Goal: Information Seeking & Learning: Learn about a topic

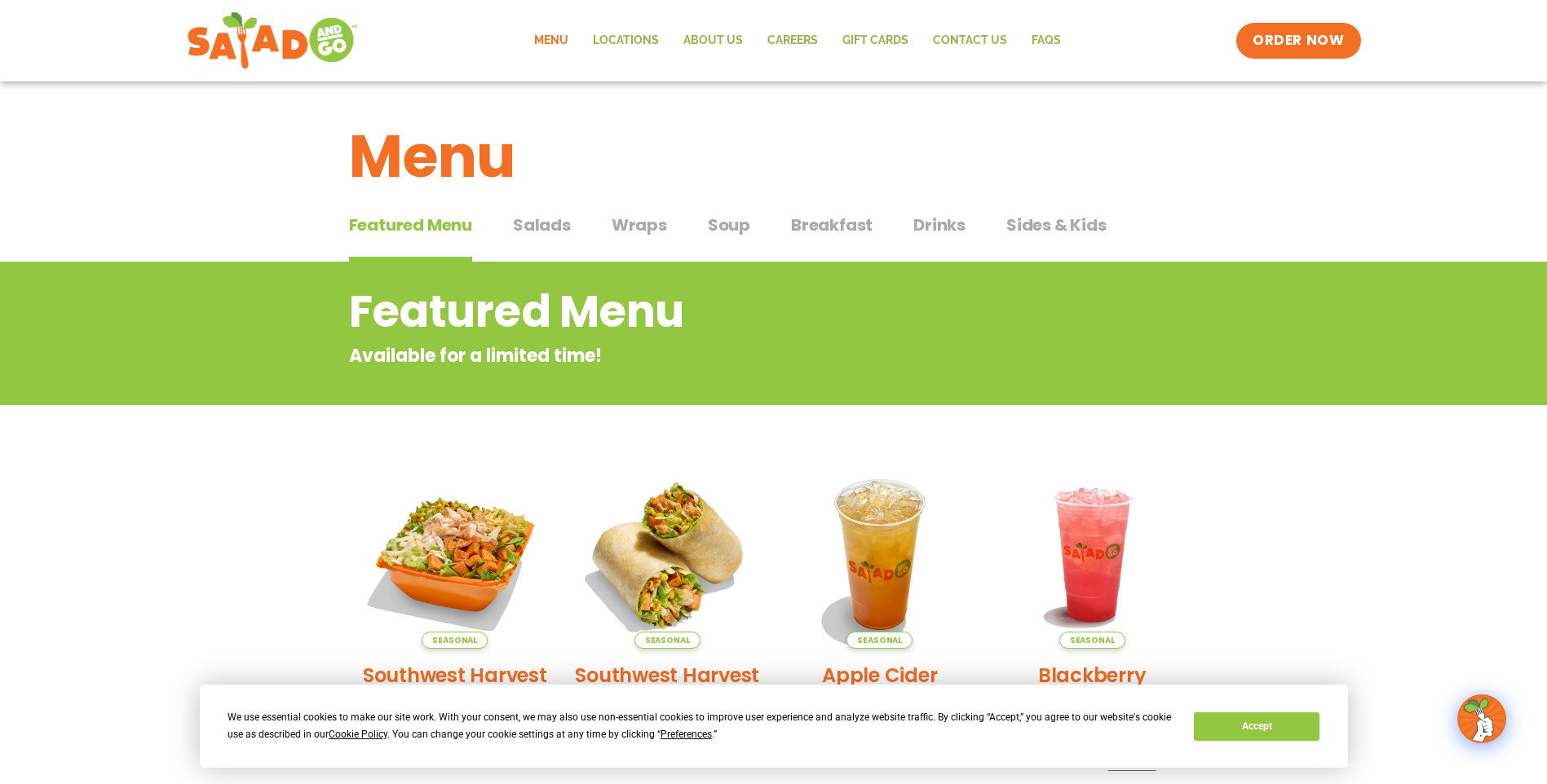
click at [551, 227] on span "Salads" at bounding box center [542, 225] width 58 height 25
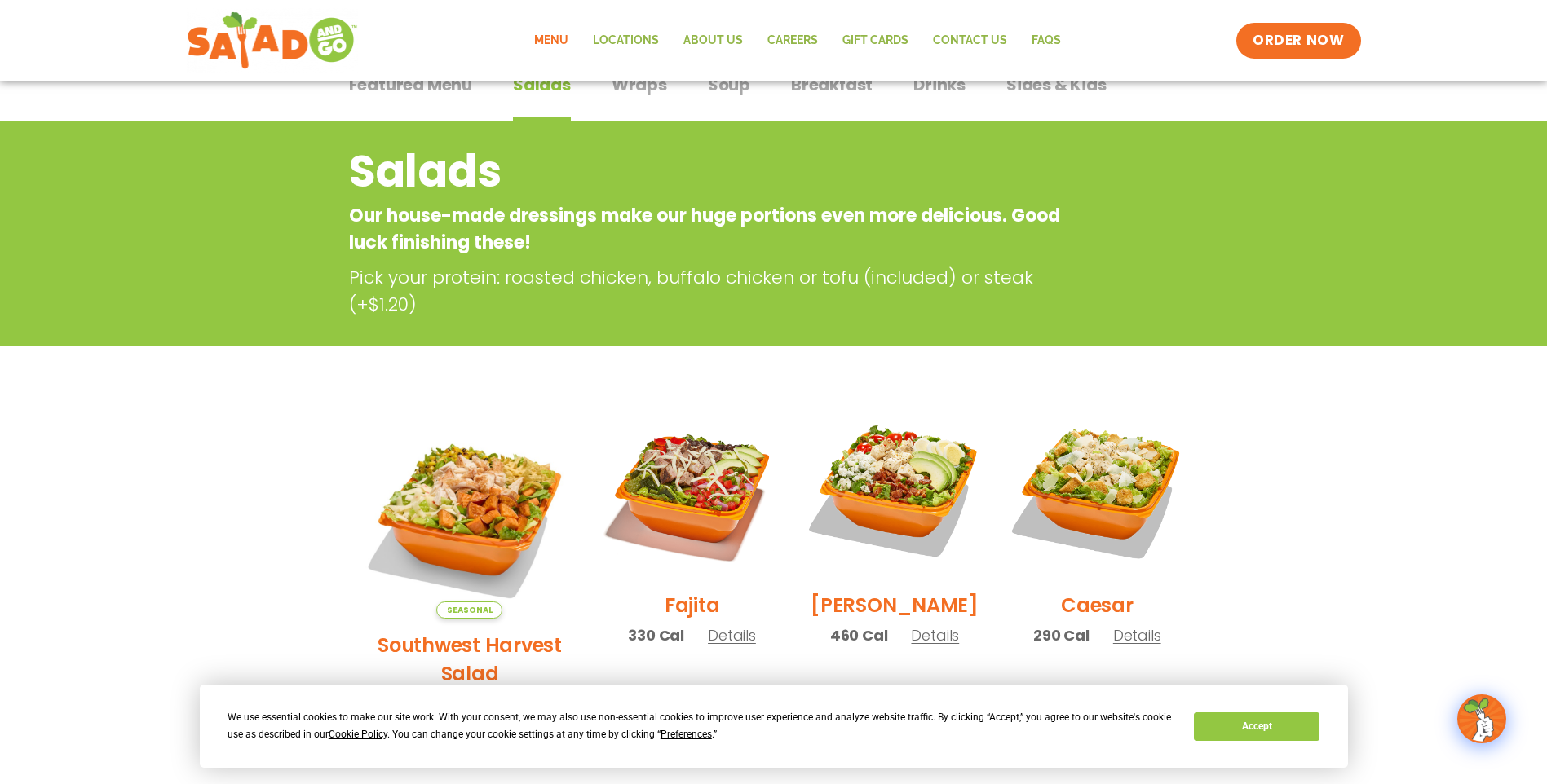
scroll to position [489, 0]
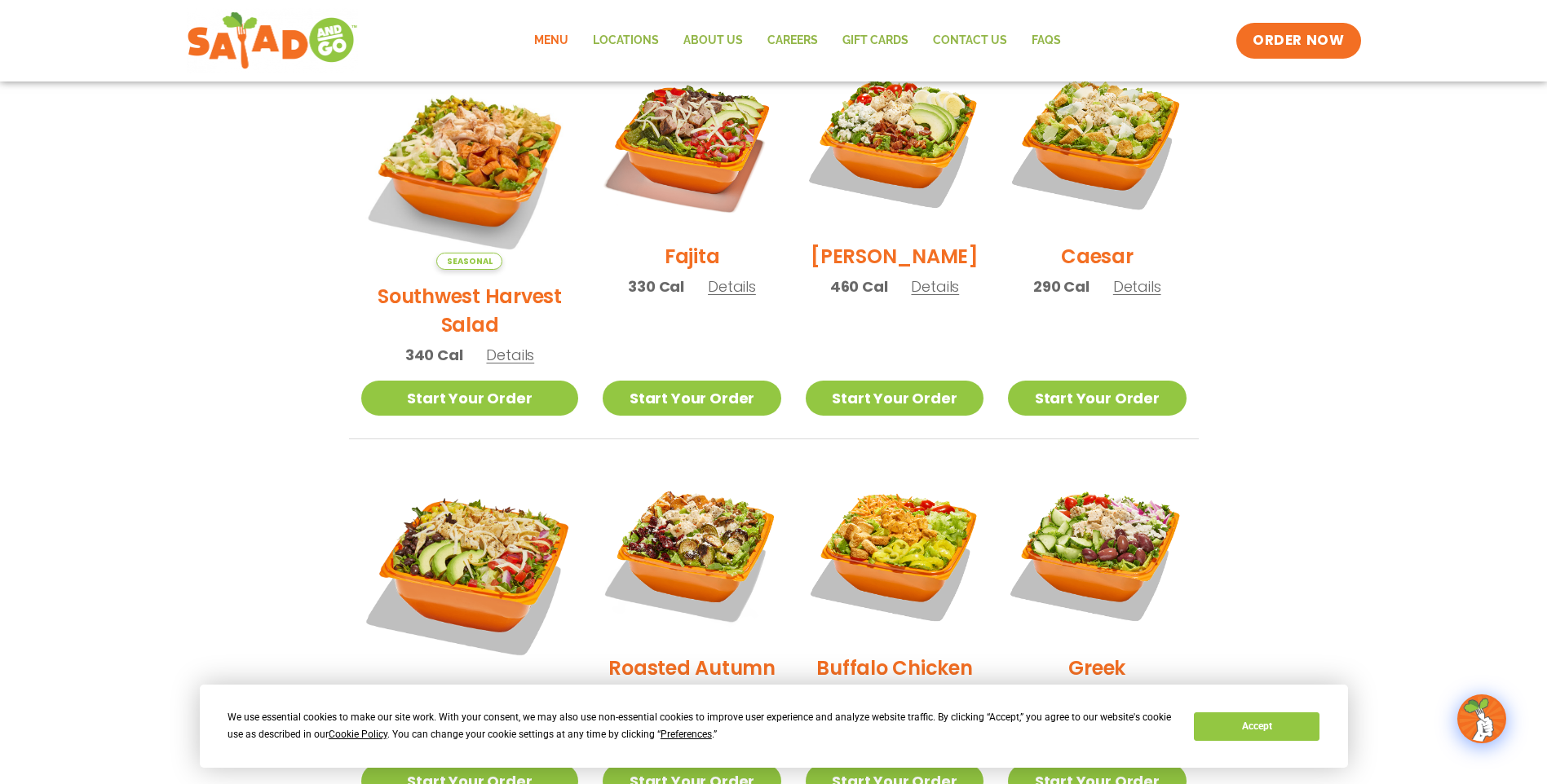
click at [886, 271] on h2 "[PERSON_NAME]" at bounding box center [895, 256] width 168 height 29
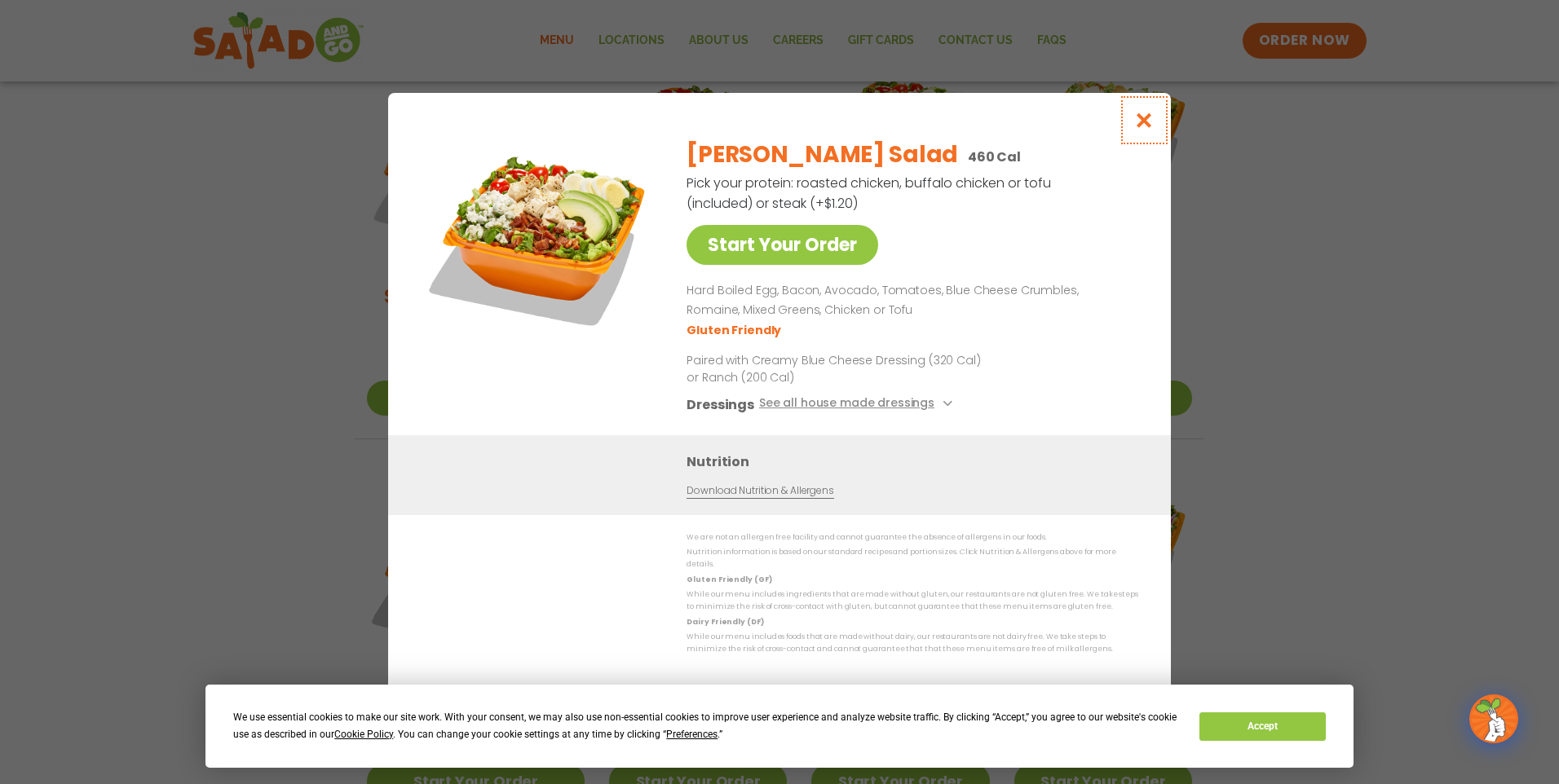
click at [1140, 122] on icon "Close modal" at bounding box center [1144, 120] width 21 height 17
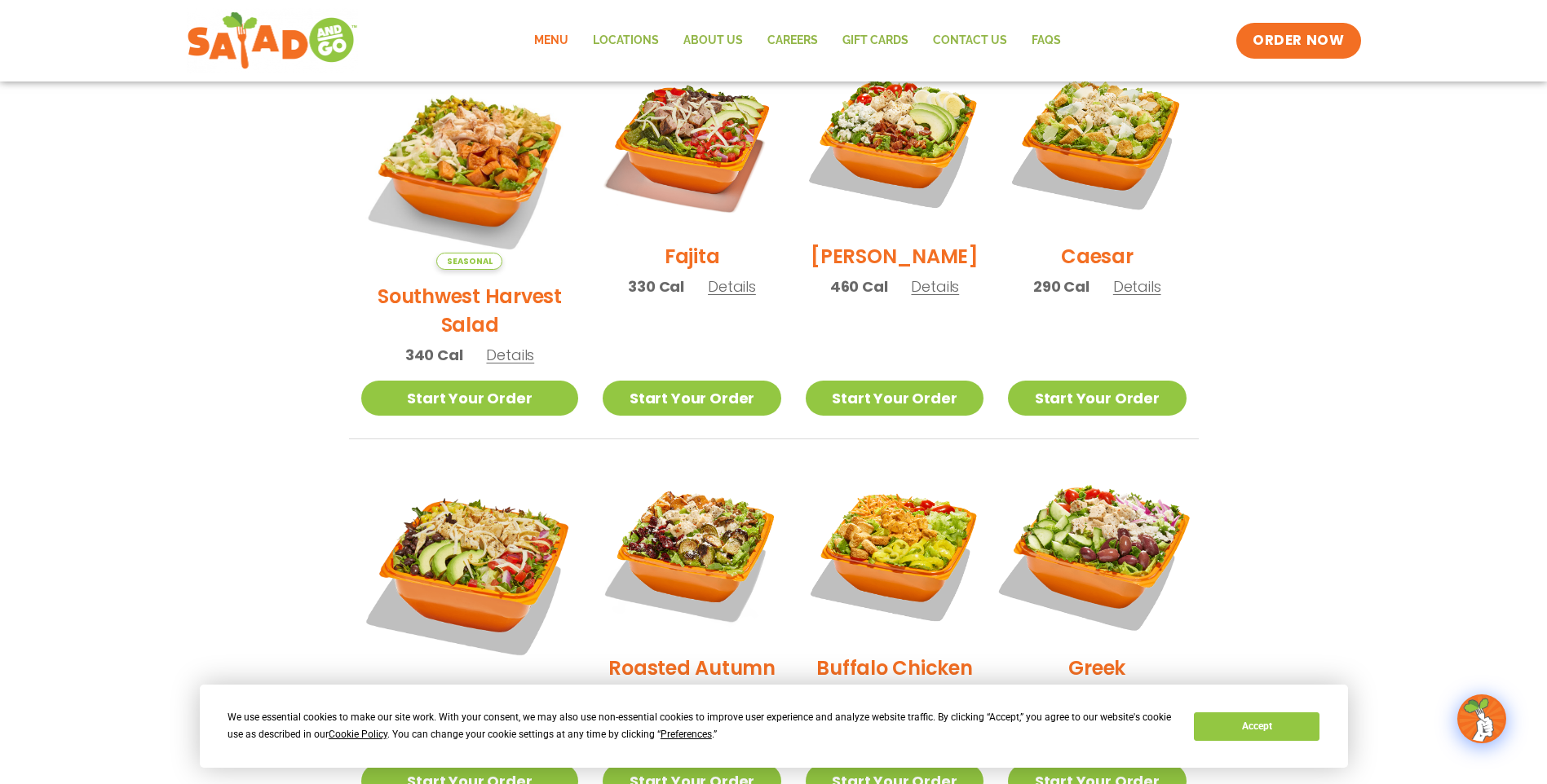
click at [1091, 508] on img at bounding box center [1096, 552] width 208 height 208
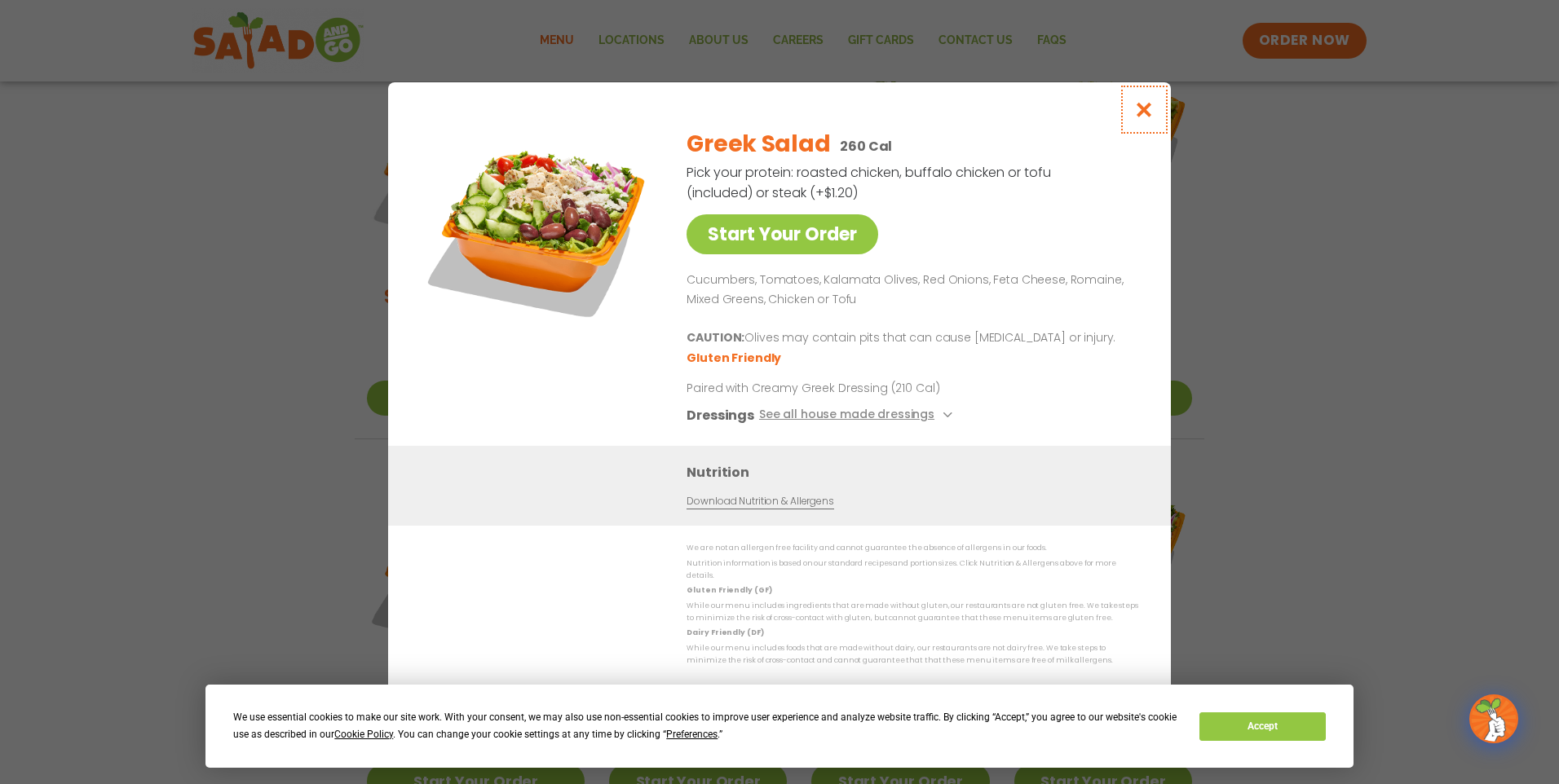
click at [1134, 112] on icon "Close modal" at bounding box center [1144, 110] width 21 height 17
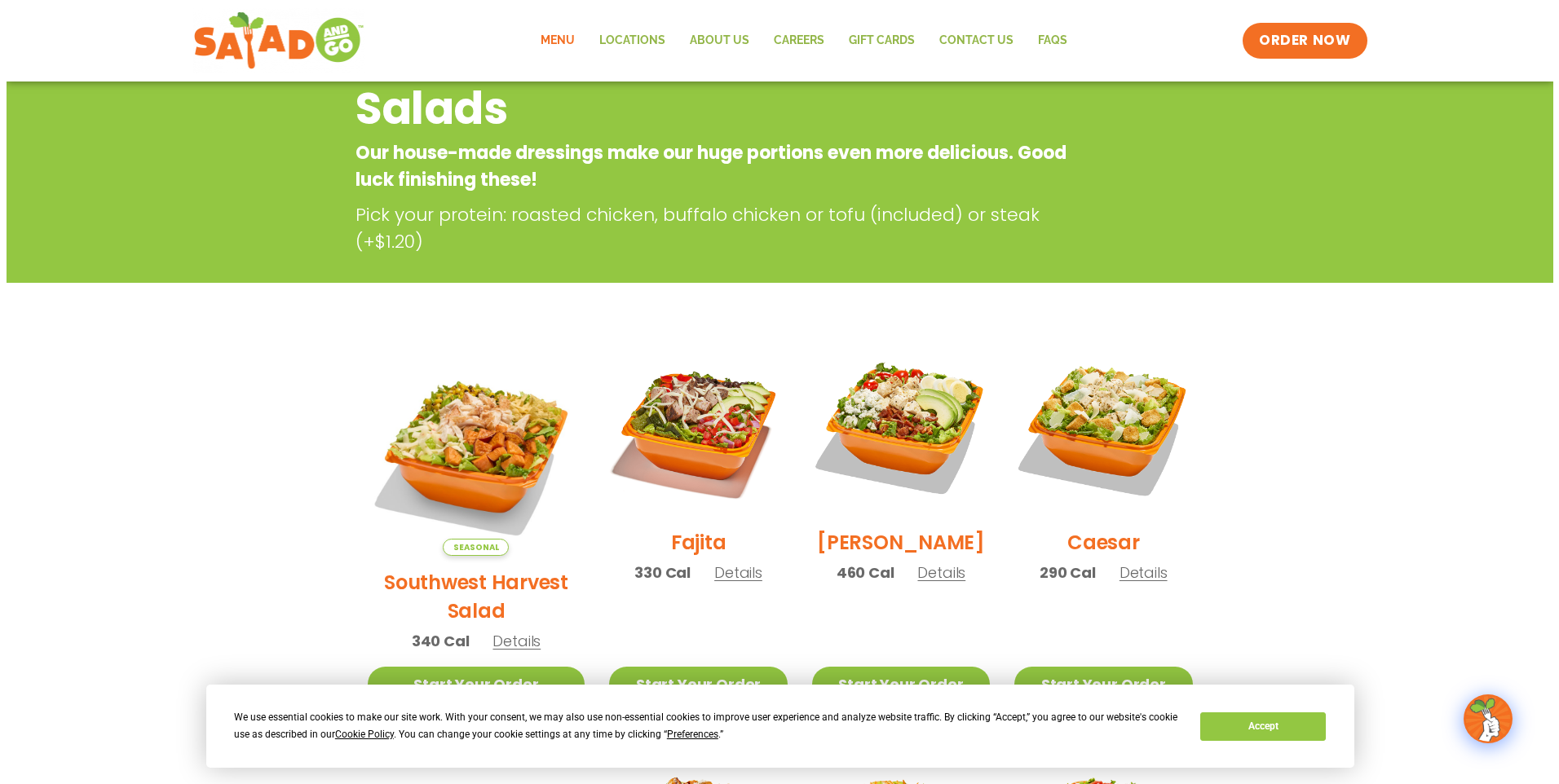
scroll to position [0, 0]
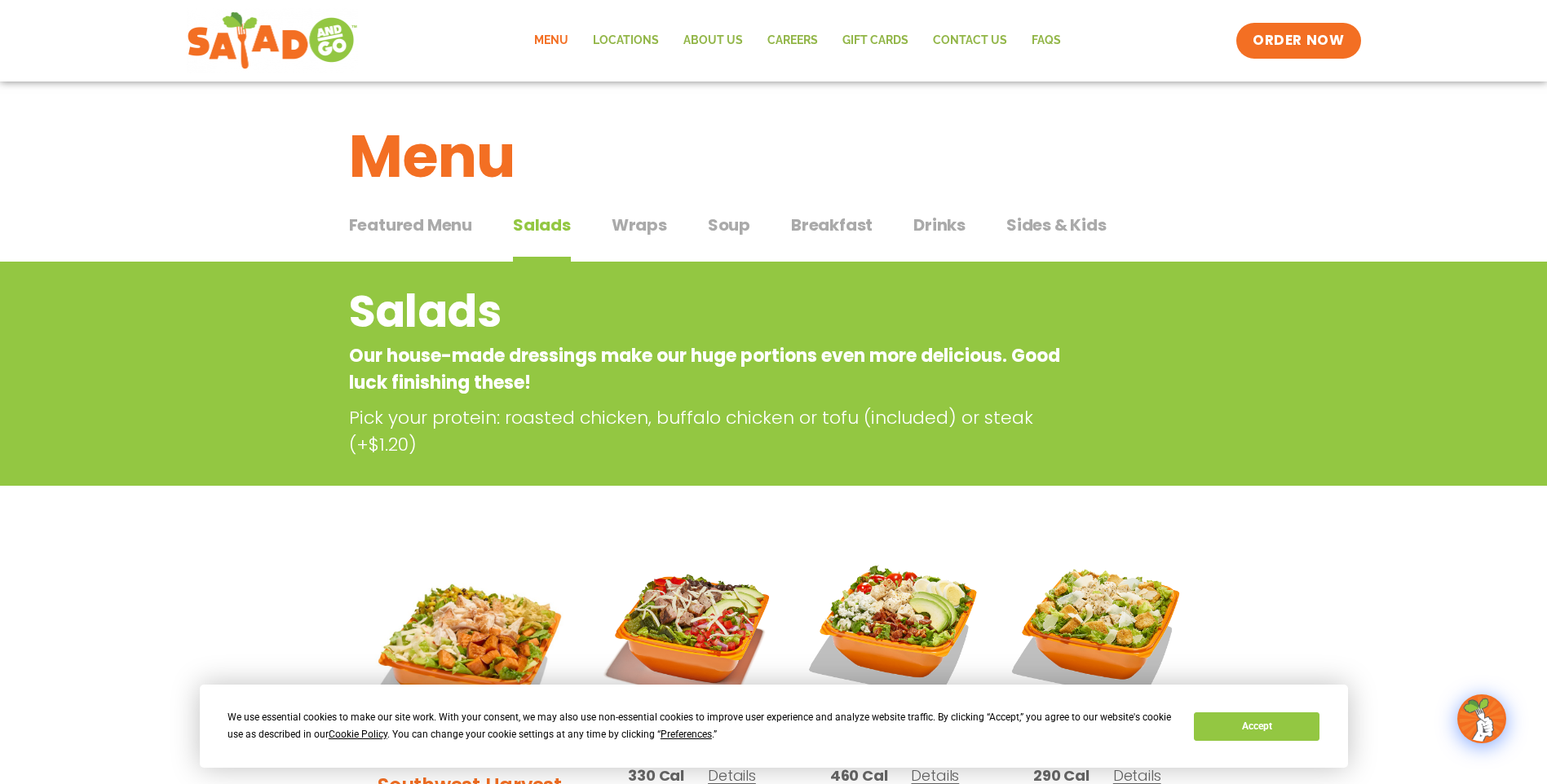
click at [1057, 225] on span "Sides & Kids" at bounding box center [1057, 225] width 100 height 25
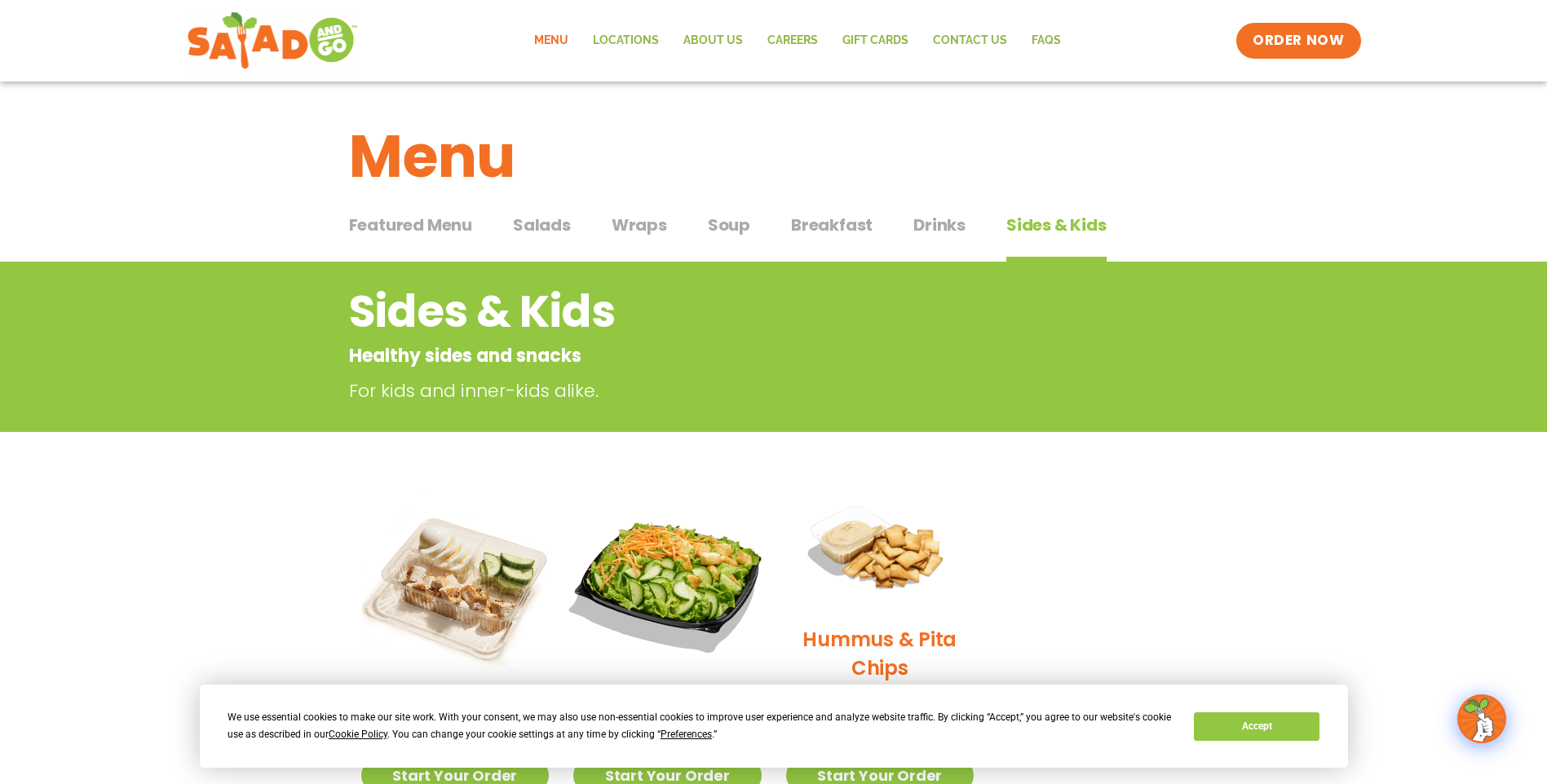
click at [667, 556] on img at bounding box center [667, 581] width 221 height 221
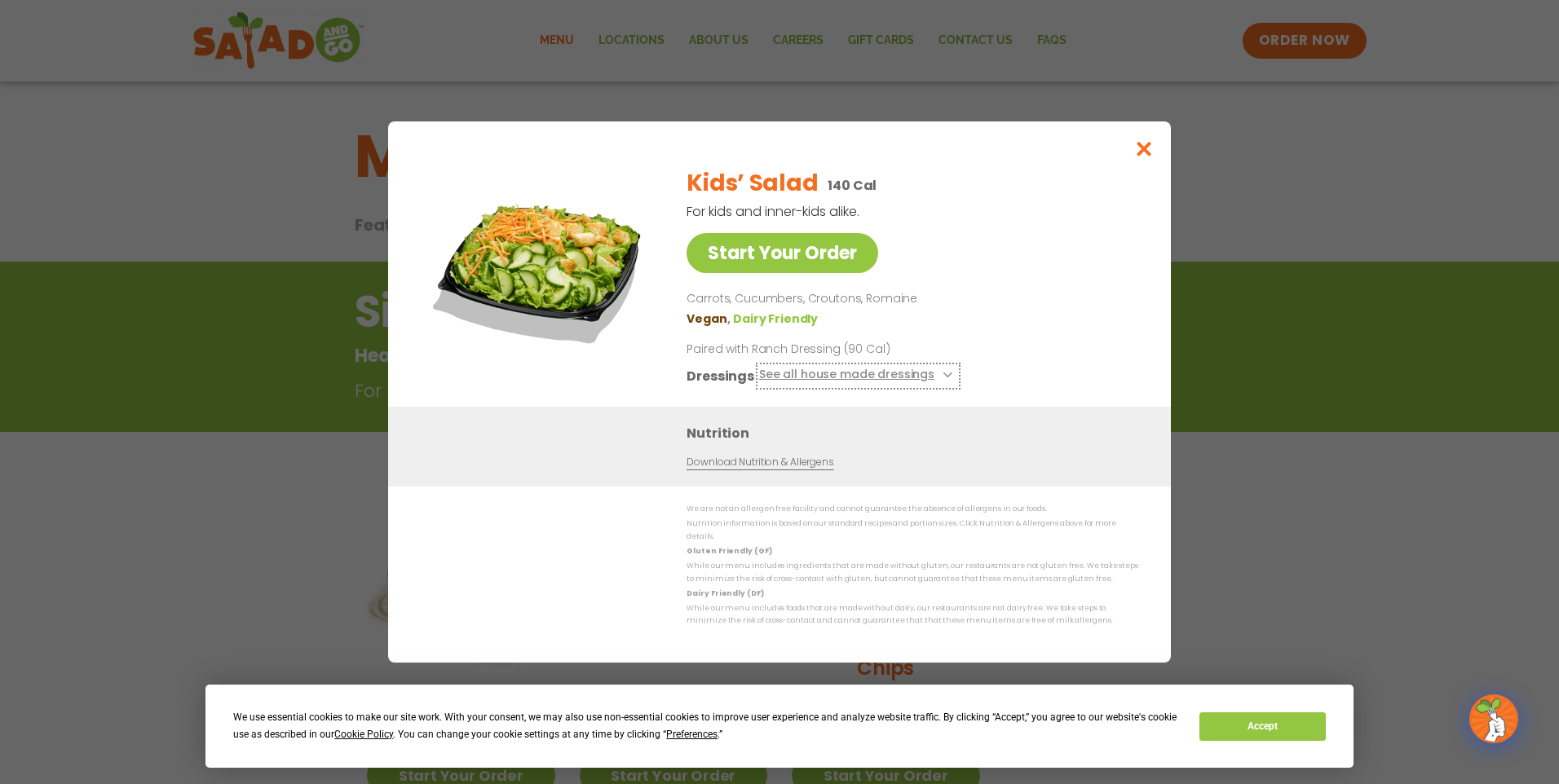
click at [942, 378] on icon at bounding box center [945, 375] width 7 height 7
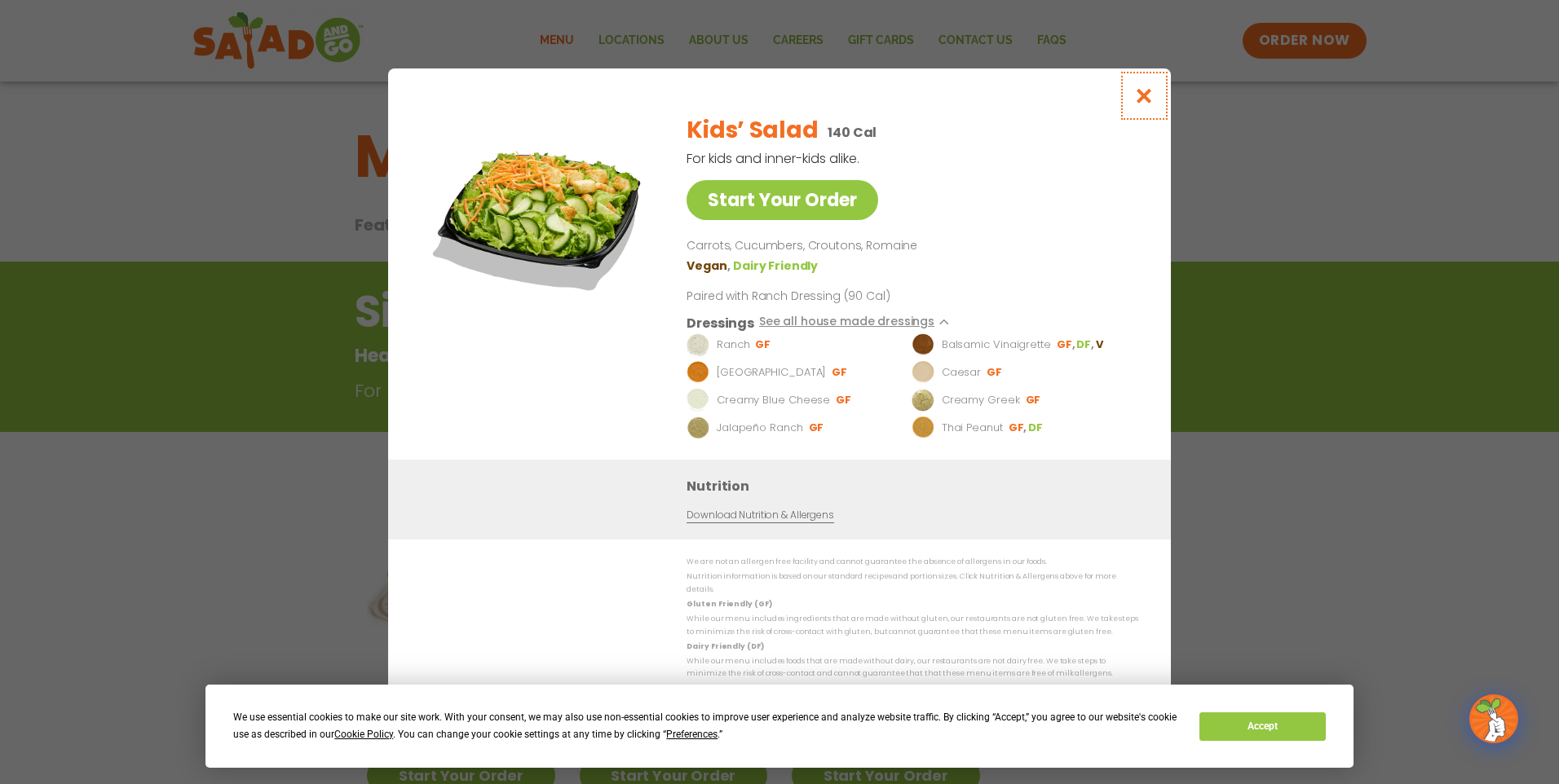
click at [1143, 97] on icon "Close modal" at bounding box center [1144, 96] width 21 height 17
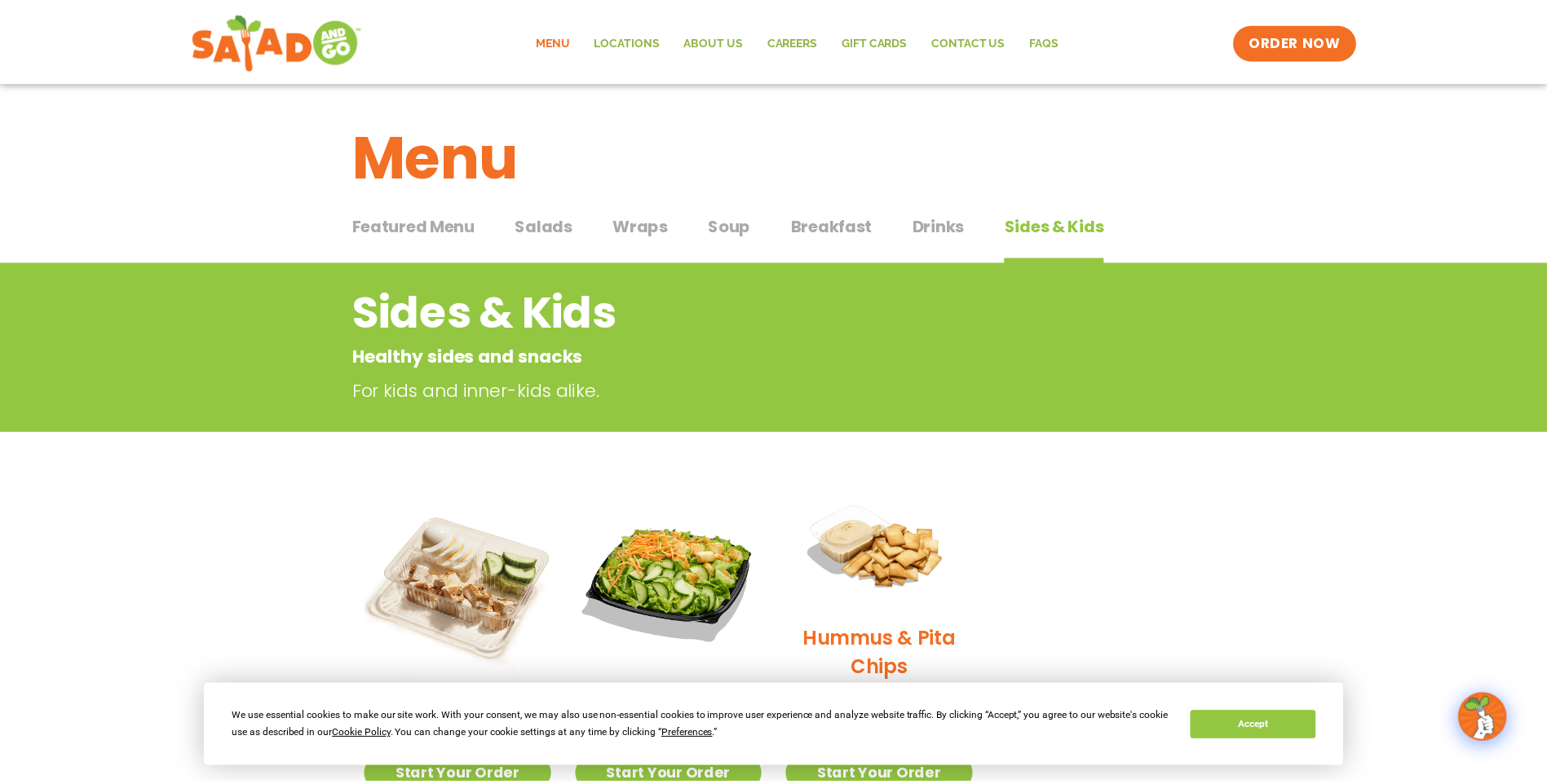
scroll to position [33, 0]
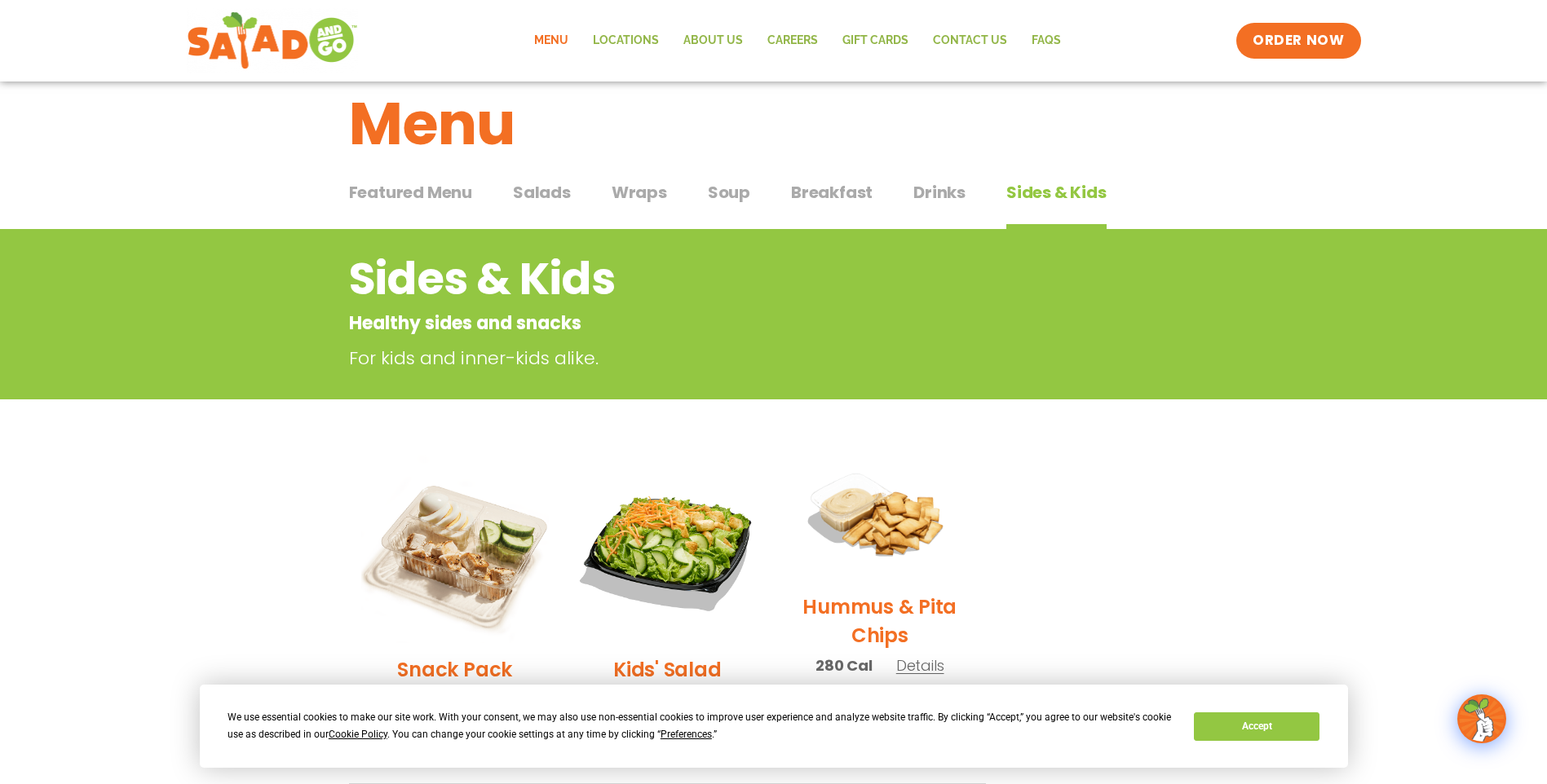
click at [537, 191] on span "Salads" at bounding box center [542, 193] width 58 height 25
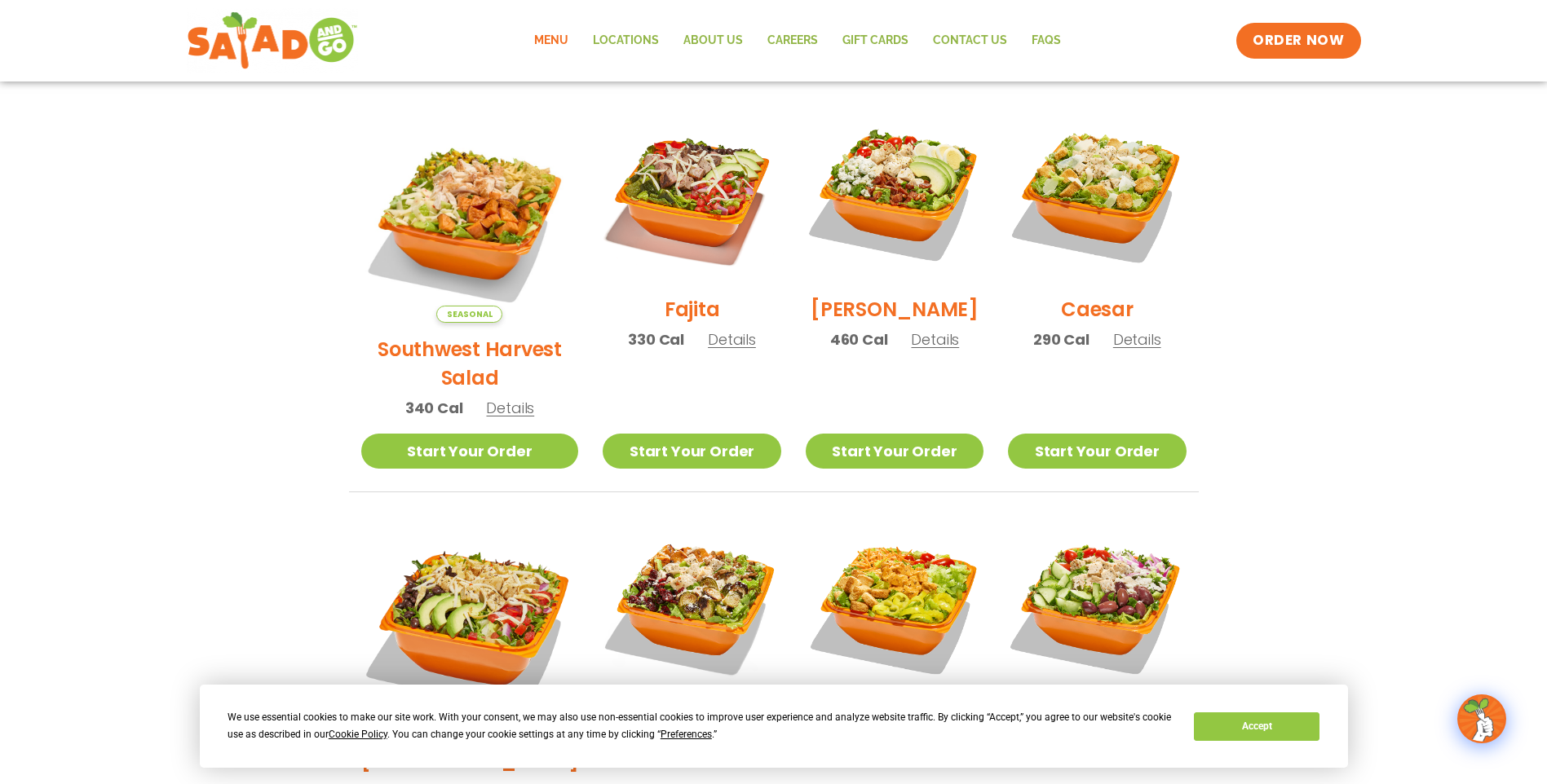
scroll to position [441, 0]
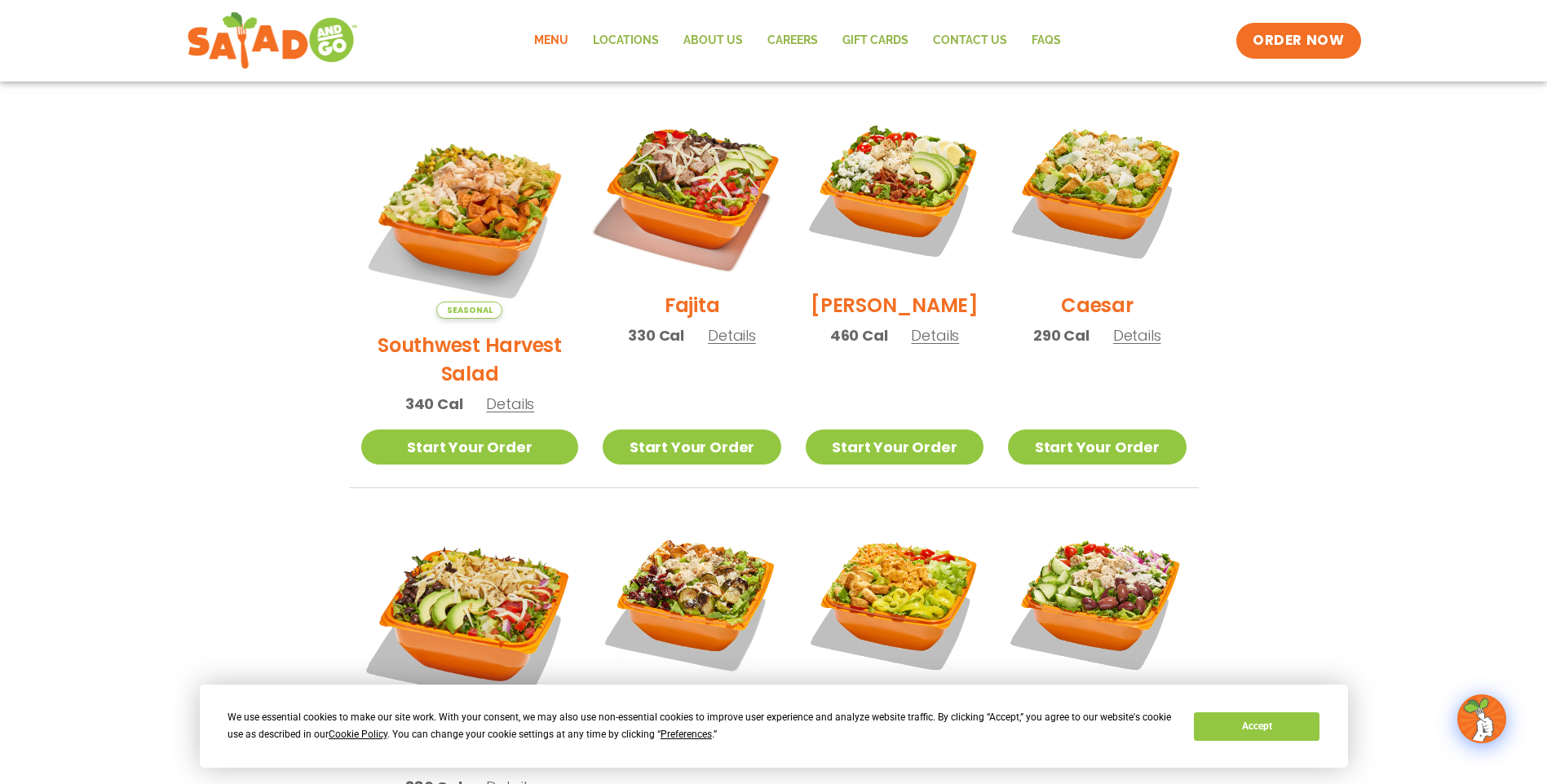
click at [683, 189] on img at bounding box center [691, 189] width 208 height 208
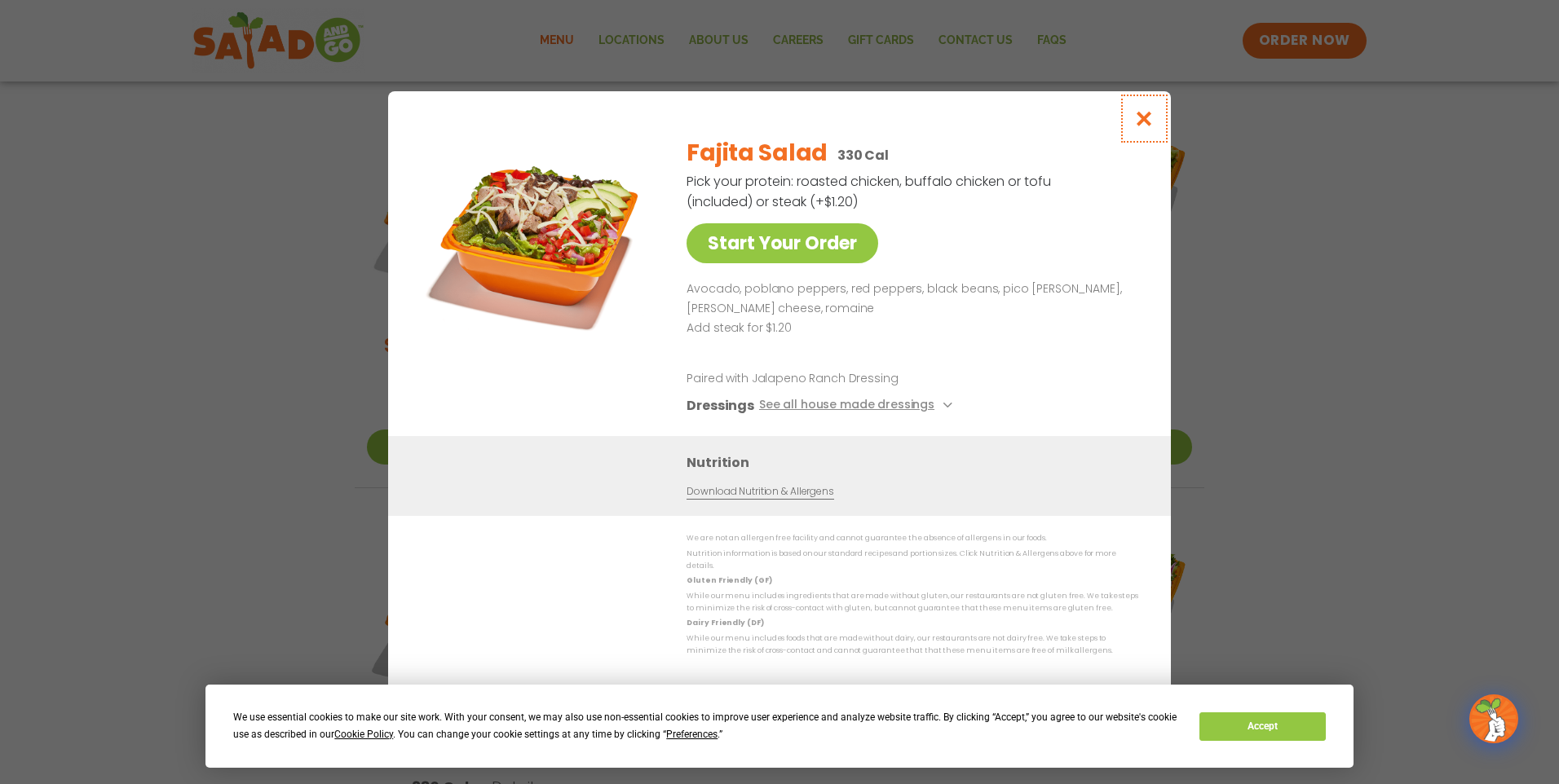
click at [1145, 118] on icon "Close modal" at bounding box center [1144, 119] width 21 height 17
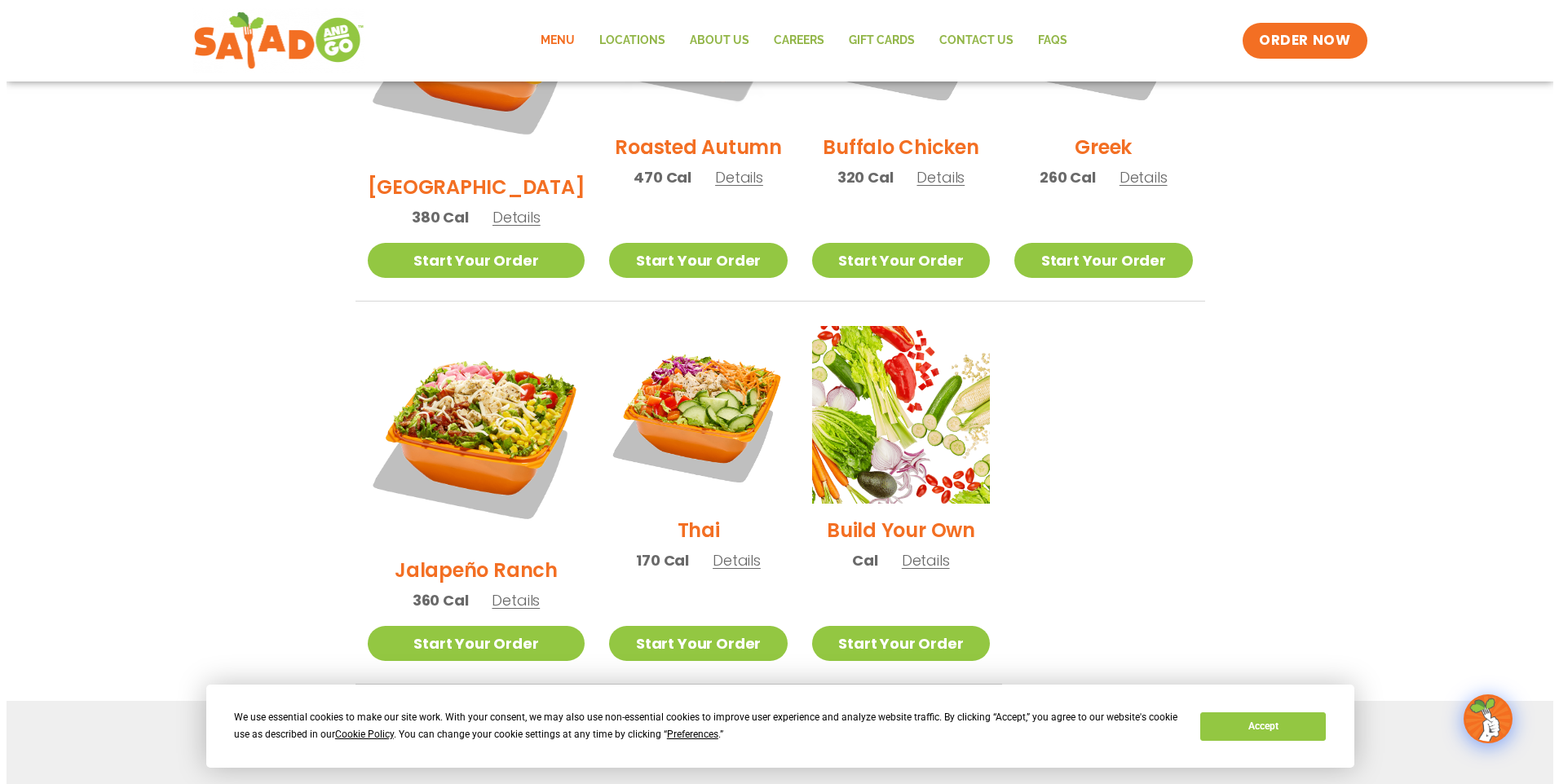
scroll to position [1011, 0]
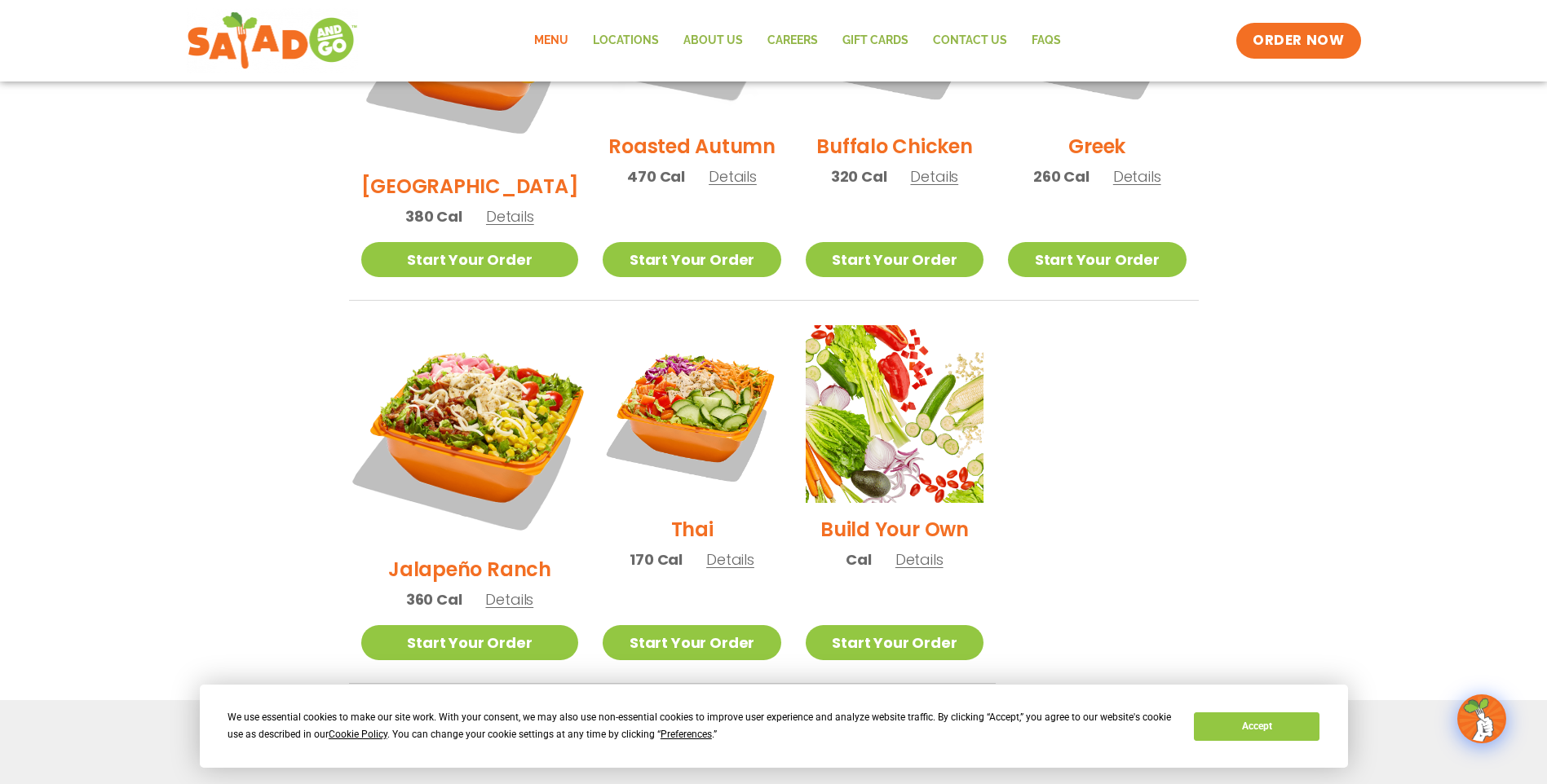
click at [456, 340] on img at bounding box center [470, 434] width 255 height 255
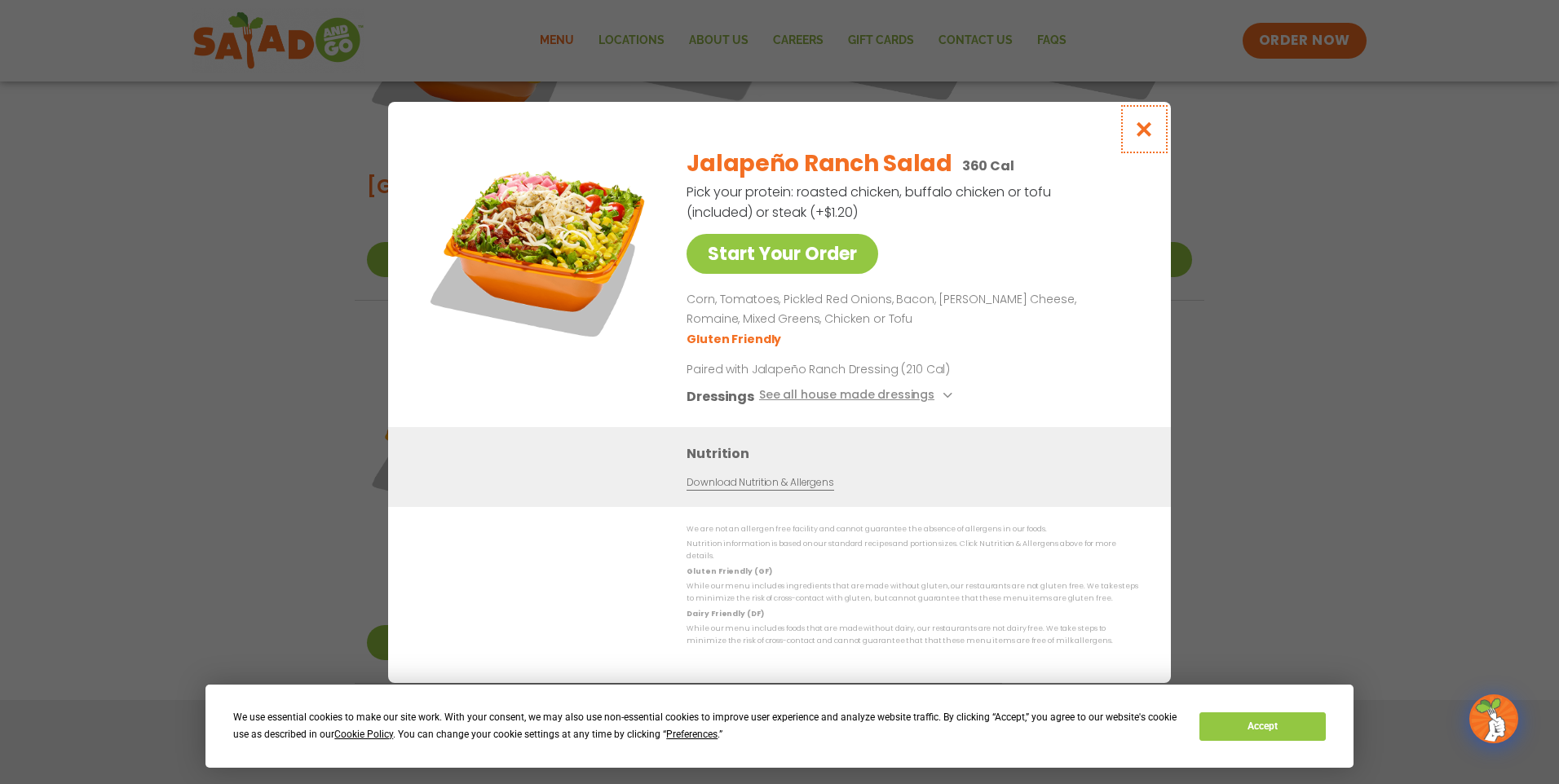
click at [1143, 134] on icon "Close modal" at bounding box center [1144, 129] width 21 height 17
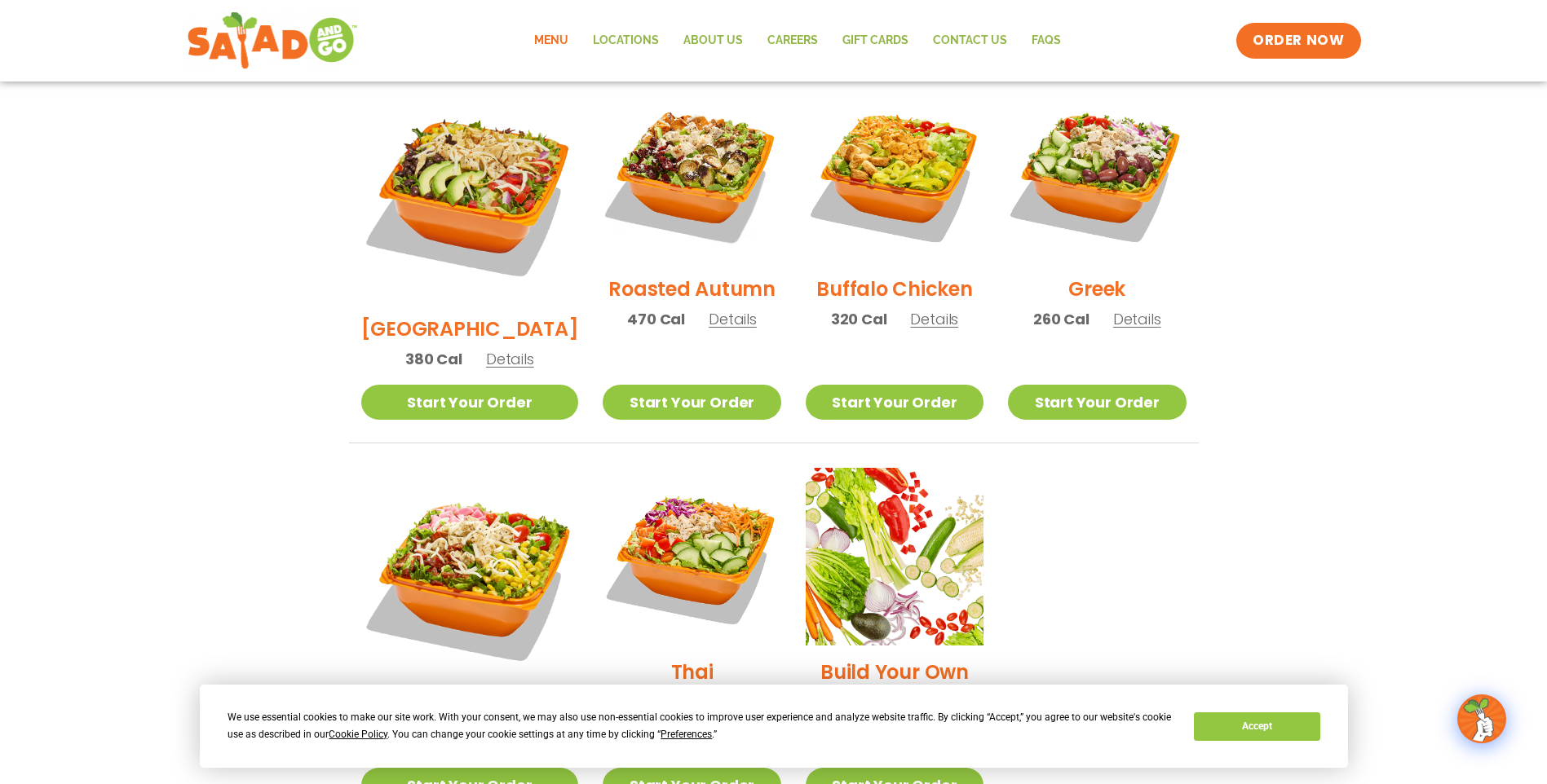
scroll to position [822, 0]
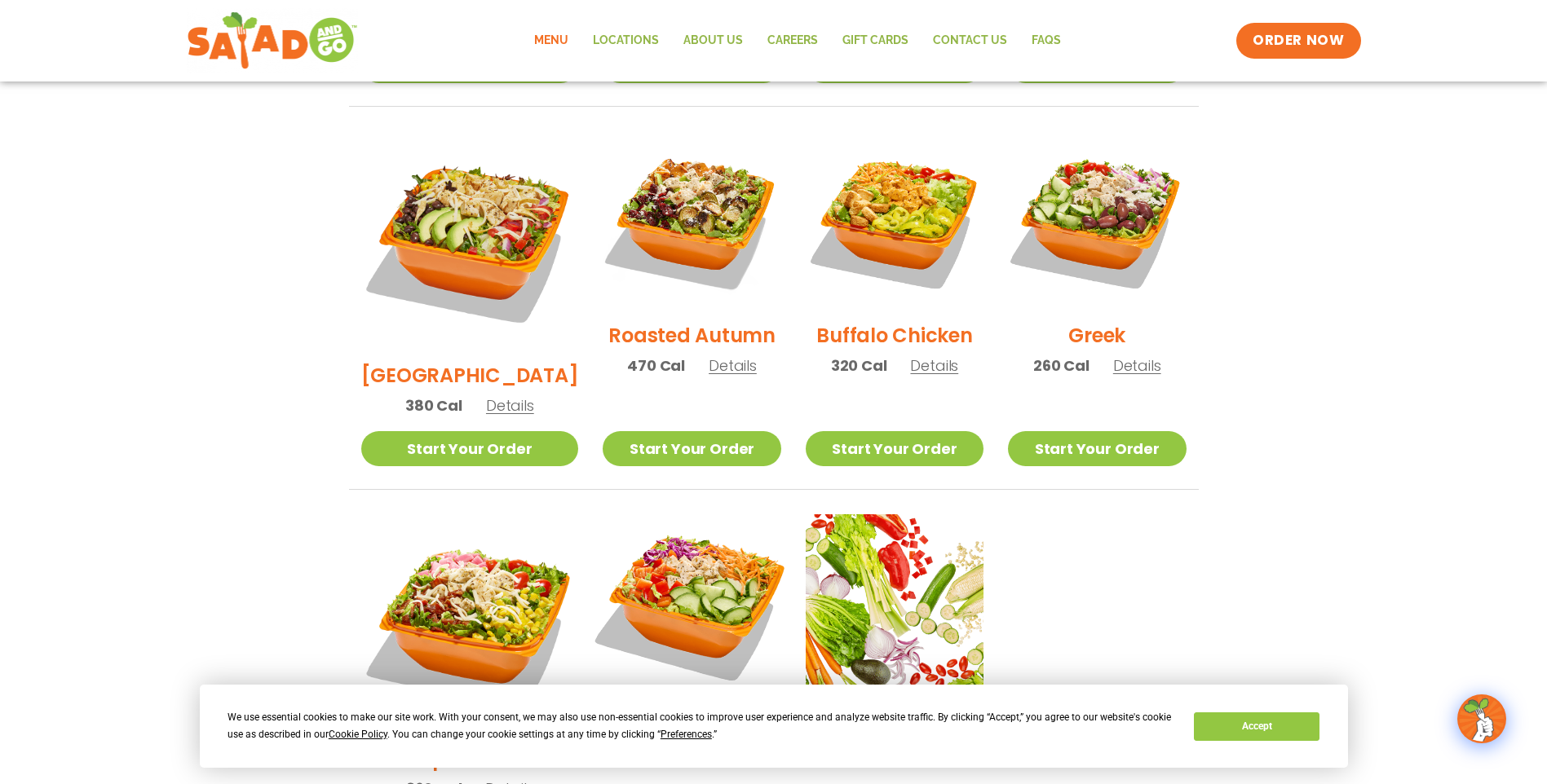
click at [670, 521] on img at bounding box center [691, 603] width 208 height 208
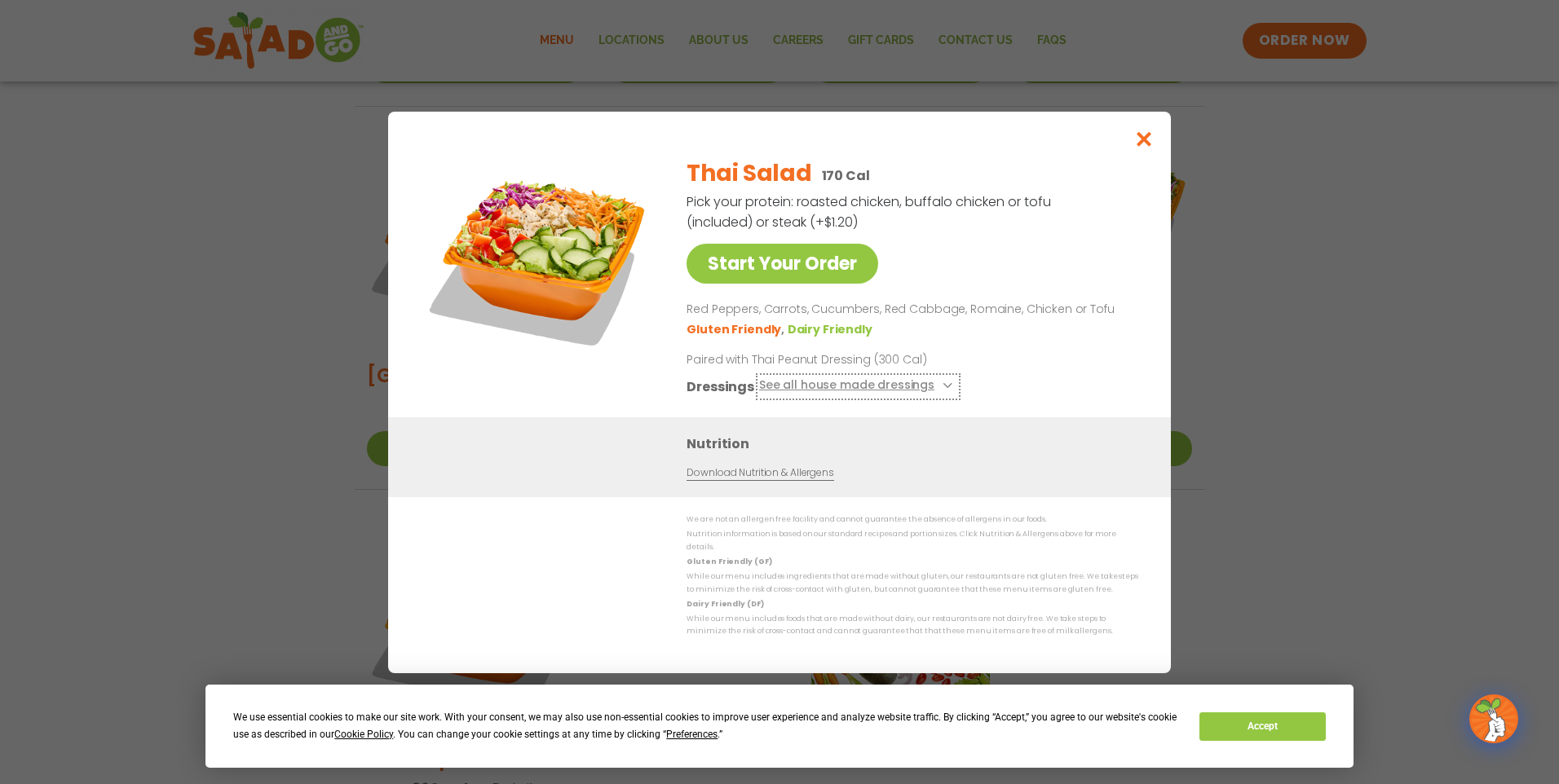
click at [942, 389] on icon at bounding box center [945, 385] width 7 height 7
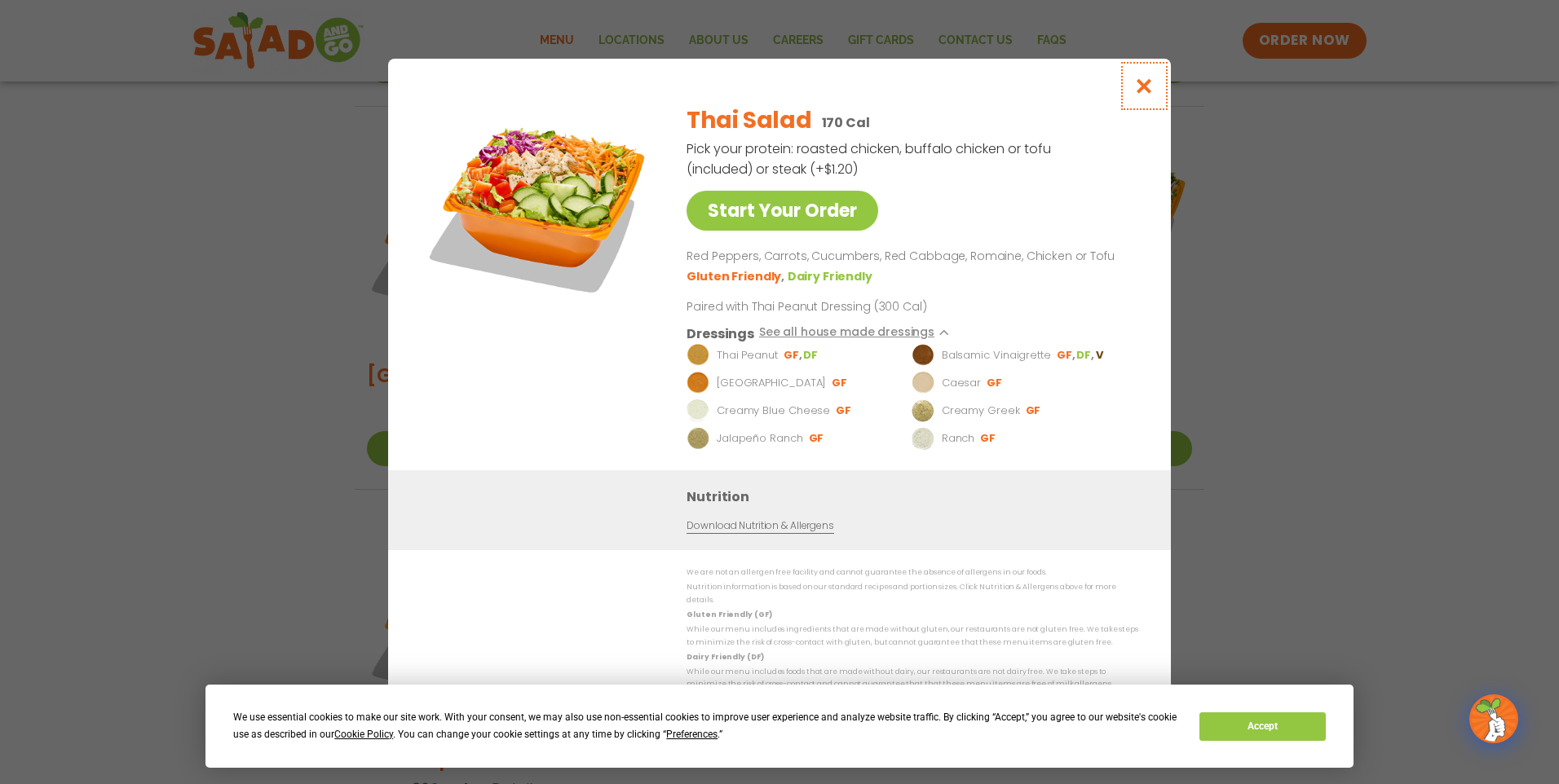
click at [1146, 89] on icon "Close modal" at bounding box center [1144, 86] width 21 height 17
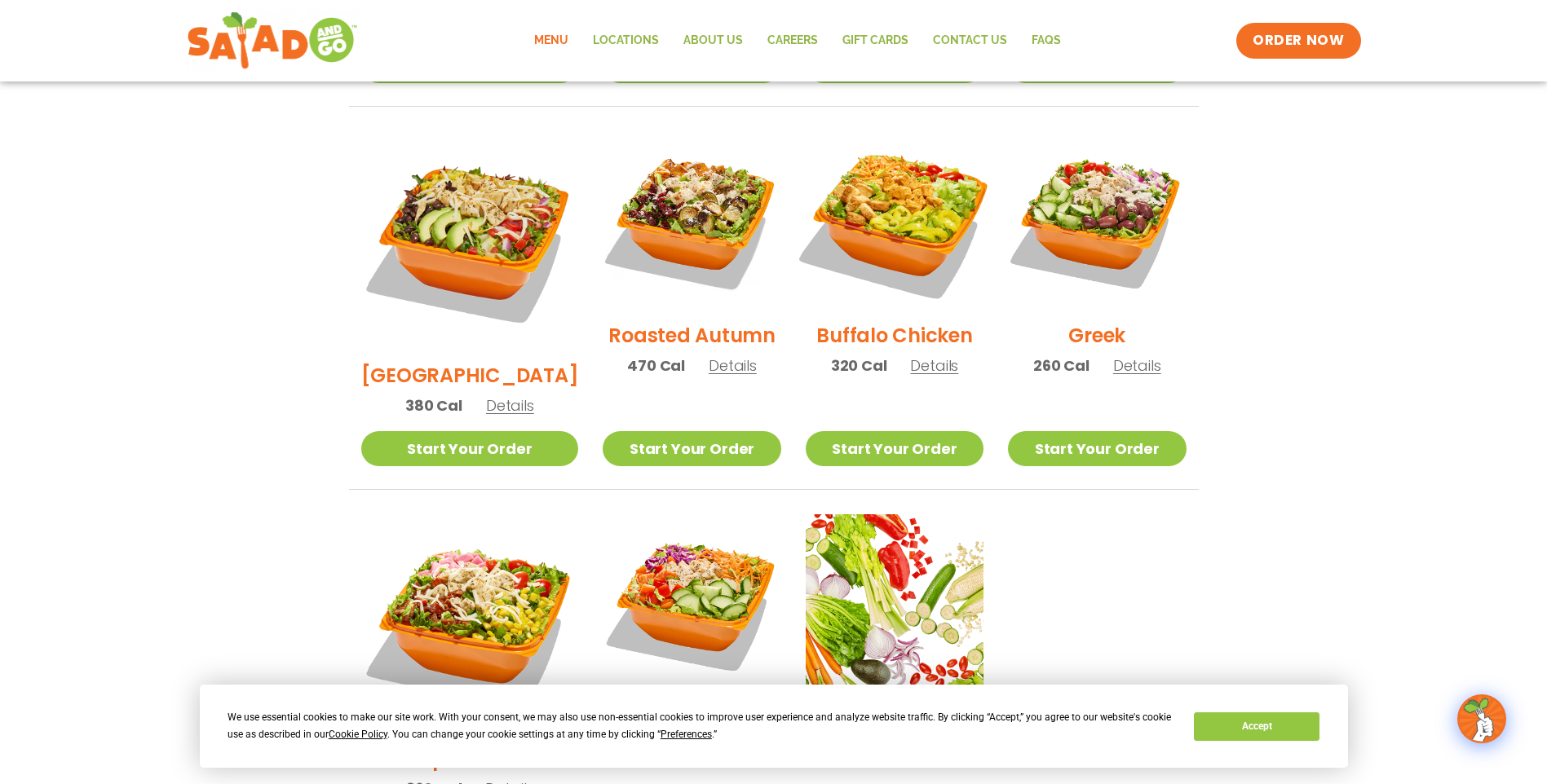
click at [885, 185] on img at bounding box center [894, 220] width 208 height 208
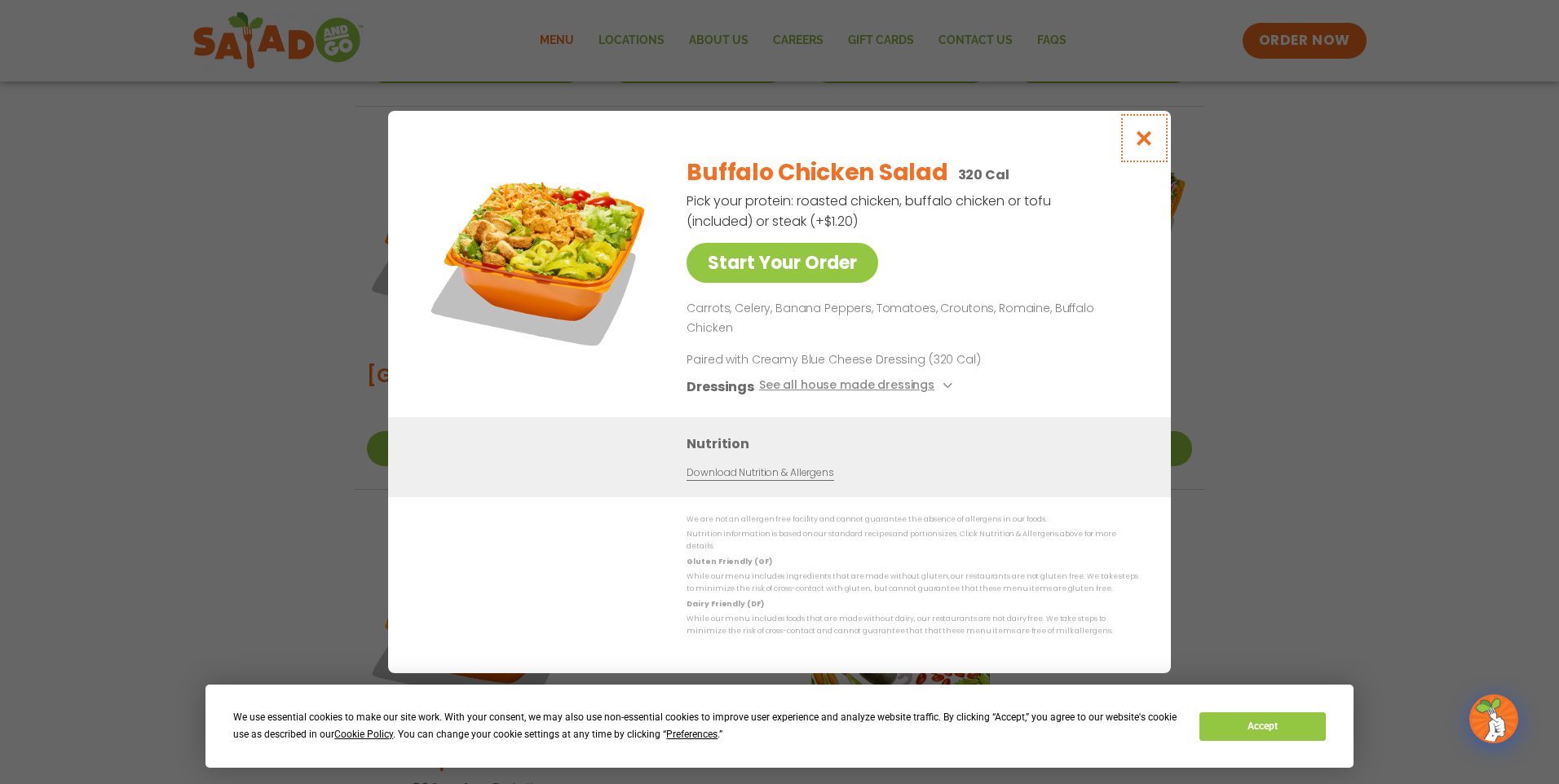
click at [1143, 147] on icon "Close modal" at bounding box center [1144, 138] width 21 height 17
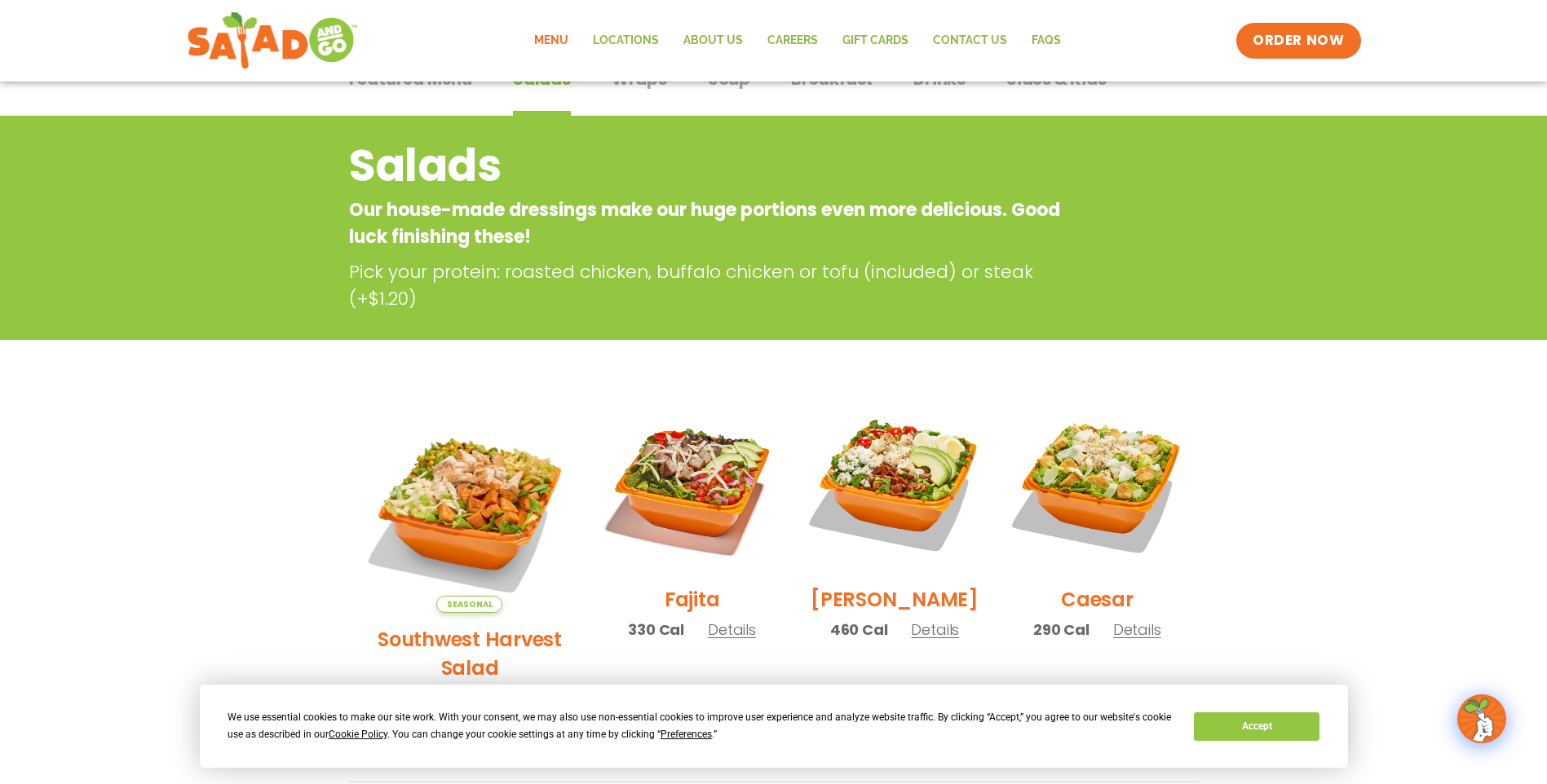
scroll to position [0, 0]
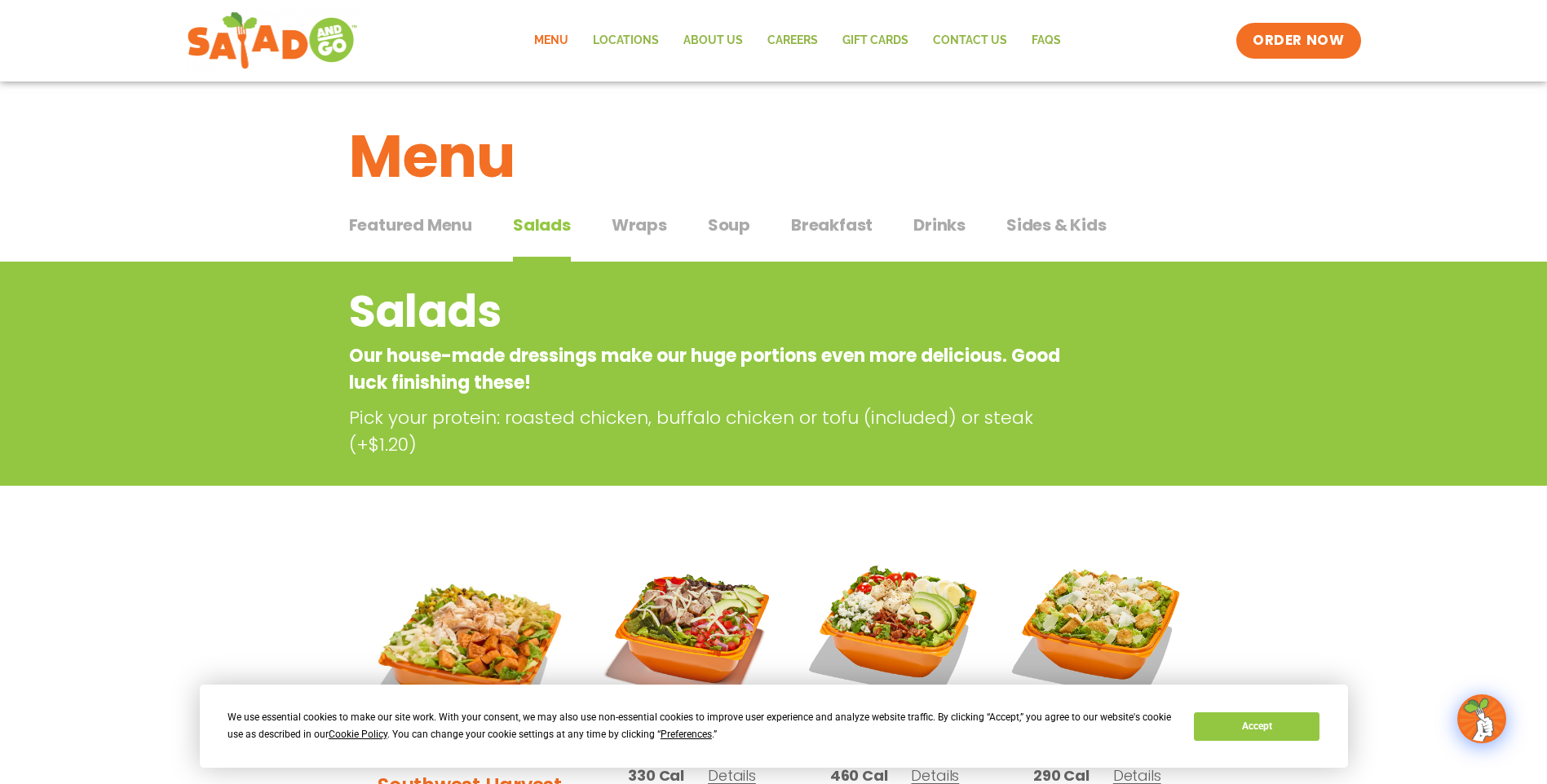
click at [1042, 220] on span "Sides & Kids" at bounding box center [1057, 225] width 100 height 25
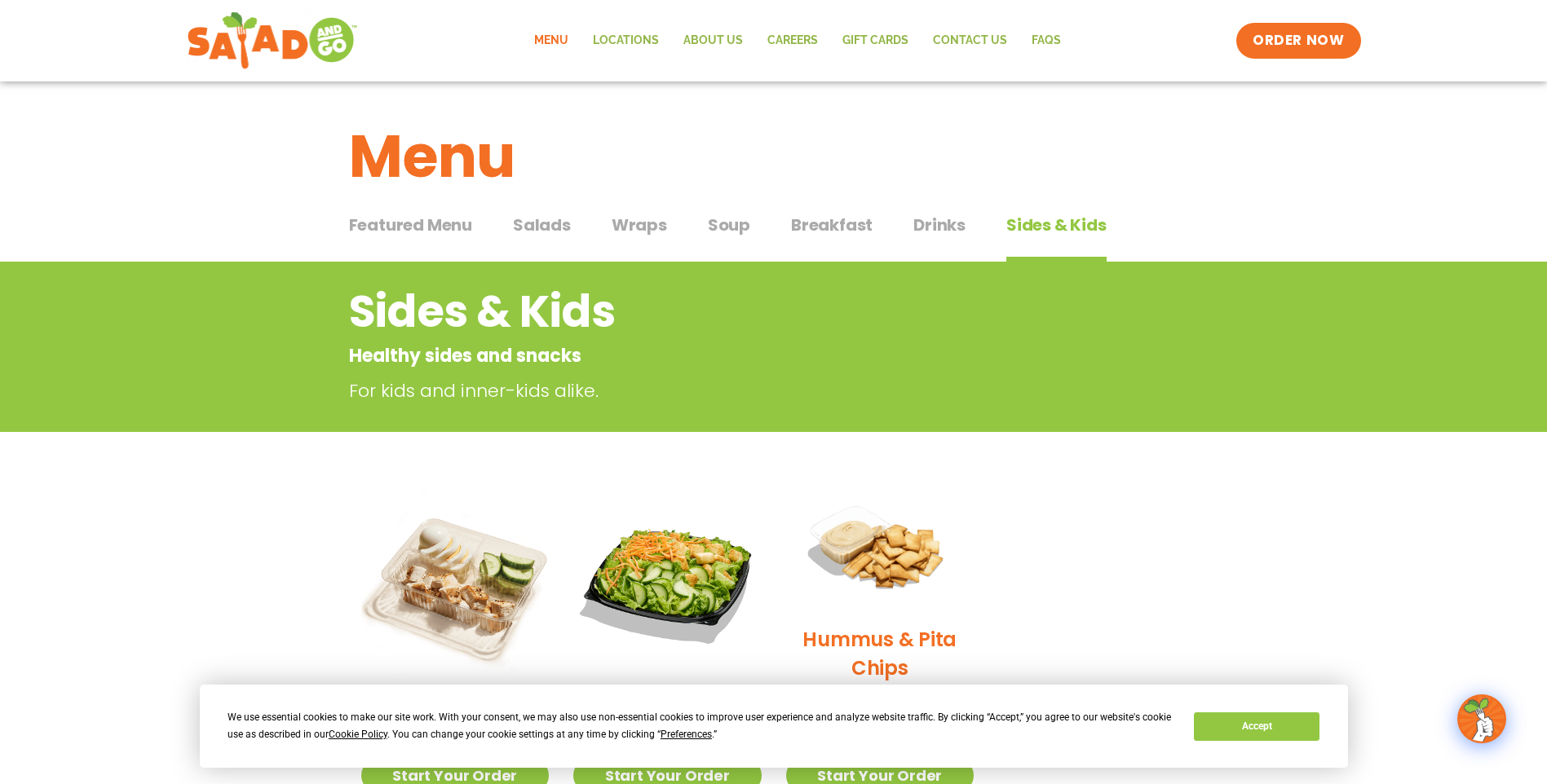
click at [742, 229] on span "Soup" at bounding box center [728, 225] width 42 height 25
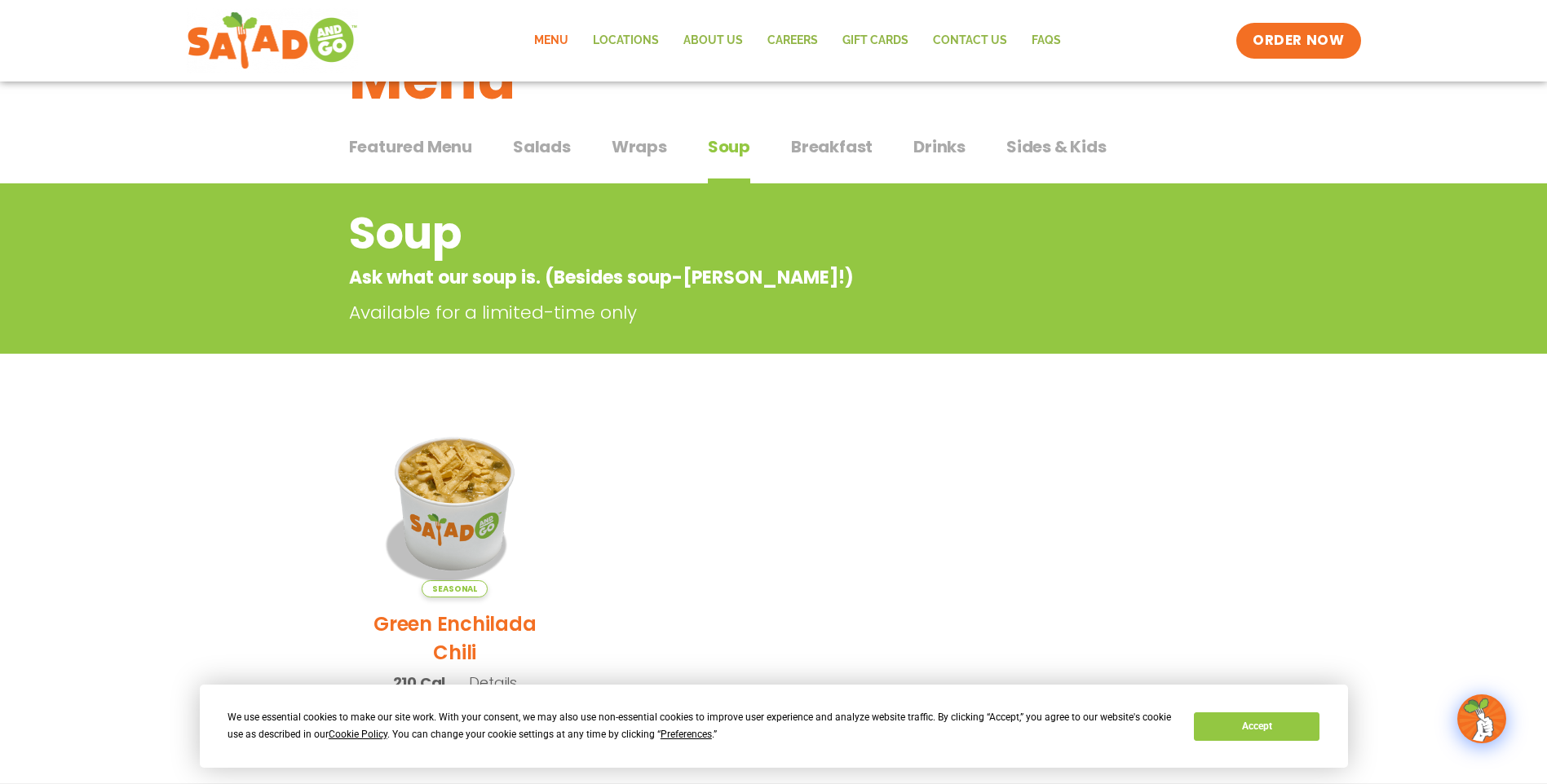
scroll to position [326, 0]
